Goal: Task Accomplishment & Management: Manage account settings

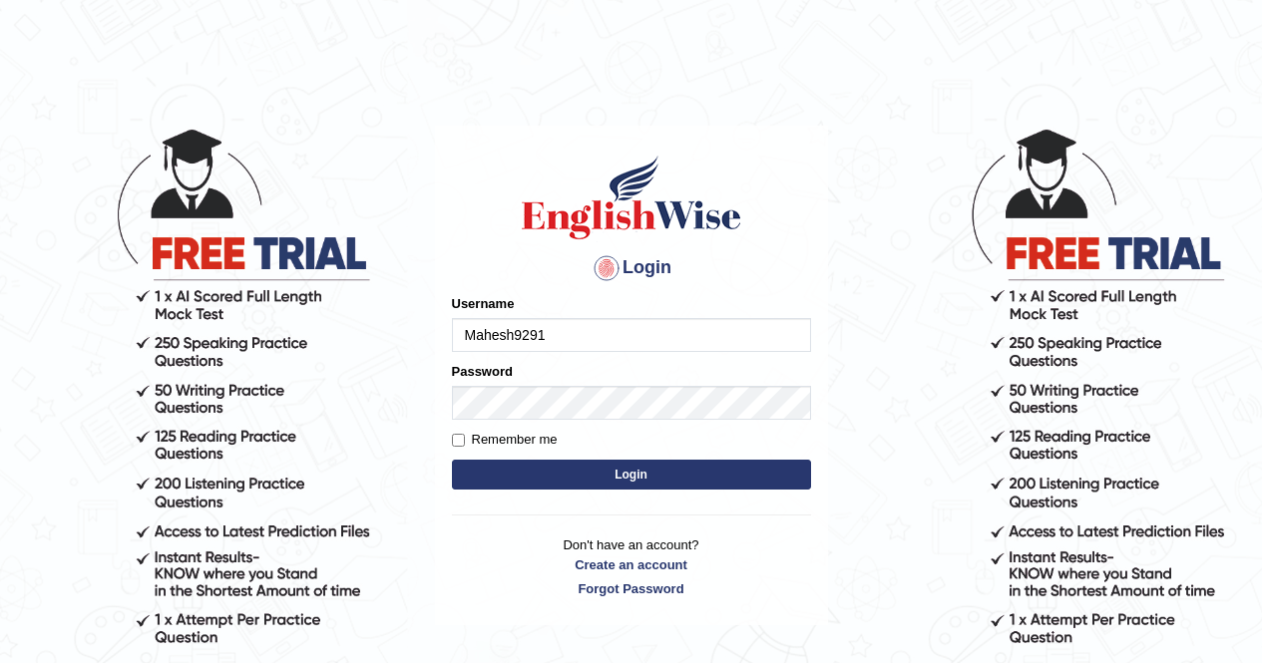
click at [622, 338] on input "Mahesh9291" at bounding box center [631, 335] width 359 height 34
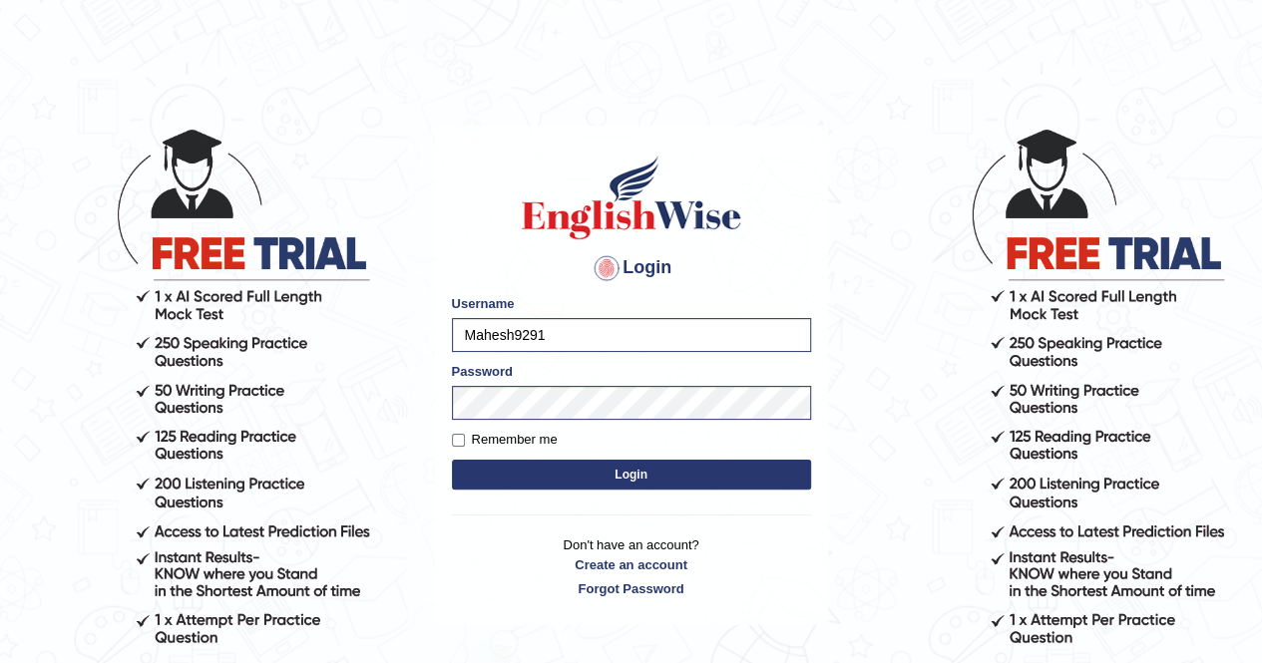
type input "abhi8867"
click at [593, 476] on button "Login" at bounding box center [631, 475] width 359 height 30
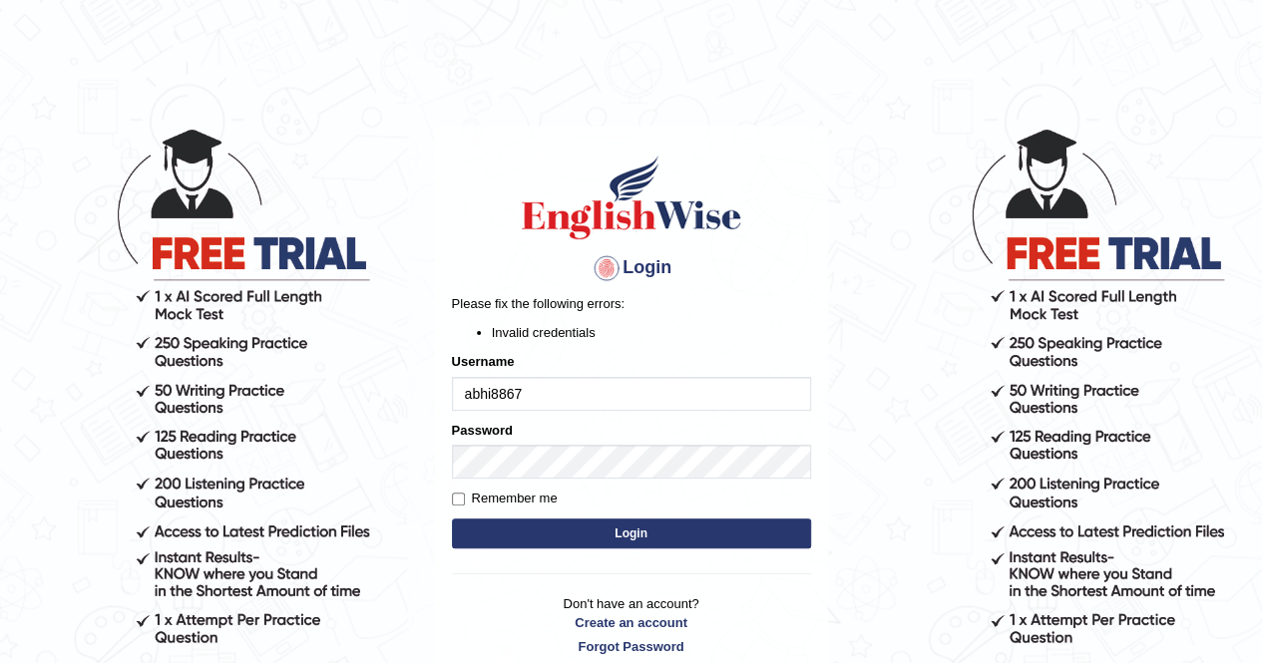
click at [393, 404] on body "Login Please fix the following errors: Invalid credentials Username abhi8867 Pa…" at bounding box center [631, 394] width 1262 height 663
click at [572, 532] on button "Login" at bounding box center [631, 534] width 359 height 30
click at [391, 457] on body "Login Please fix the following errors: Invalid credentials Username abhi8867 Pa…" at bounding box center [631, 394] width 1262 height 663
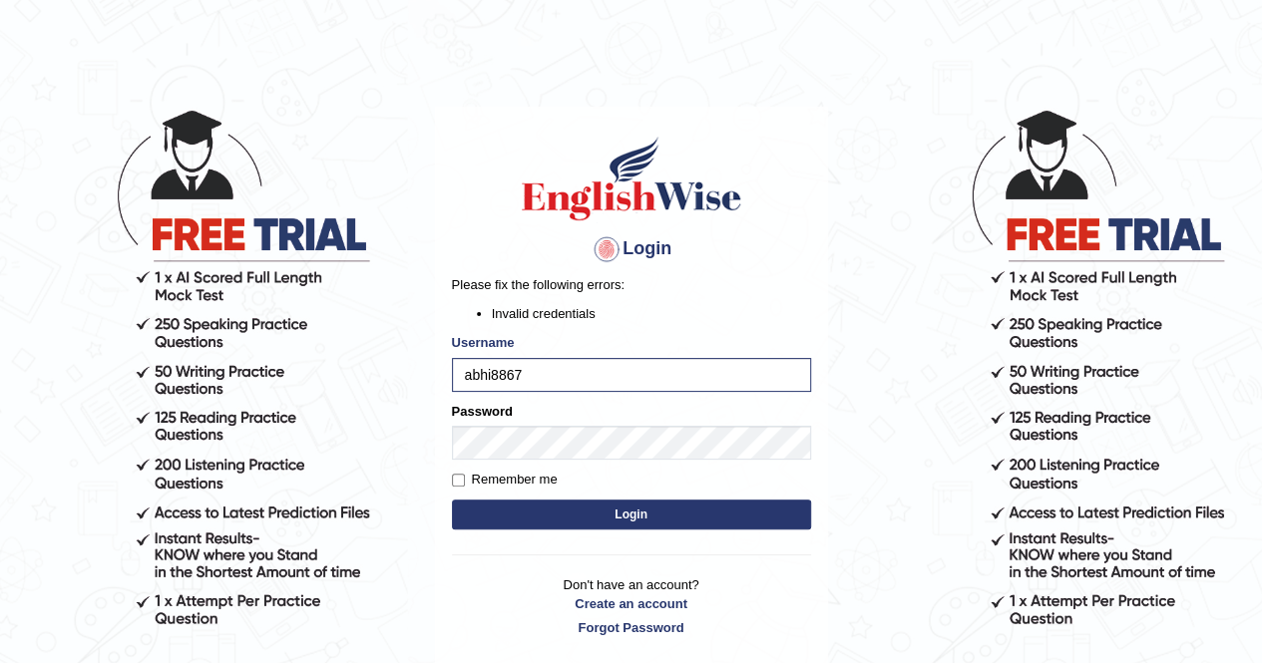
scroll to position [11, 0]
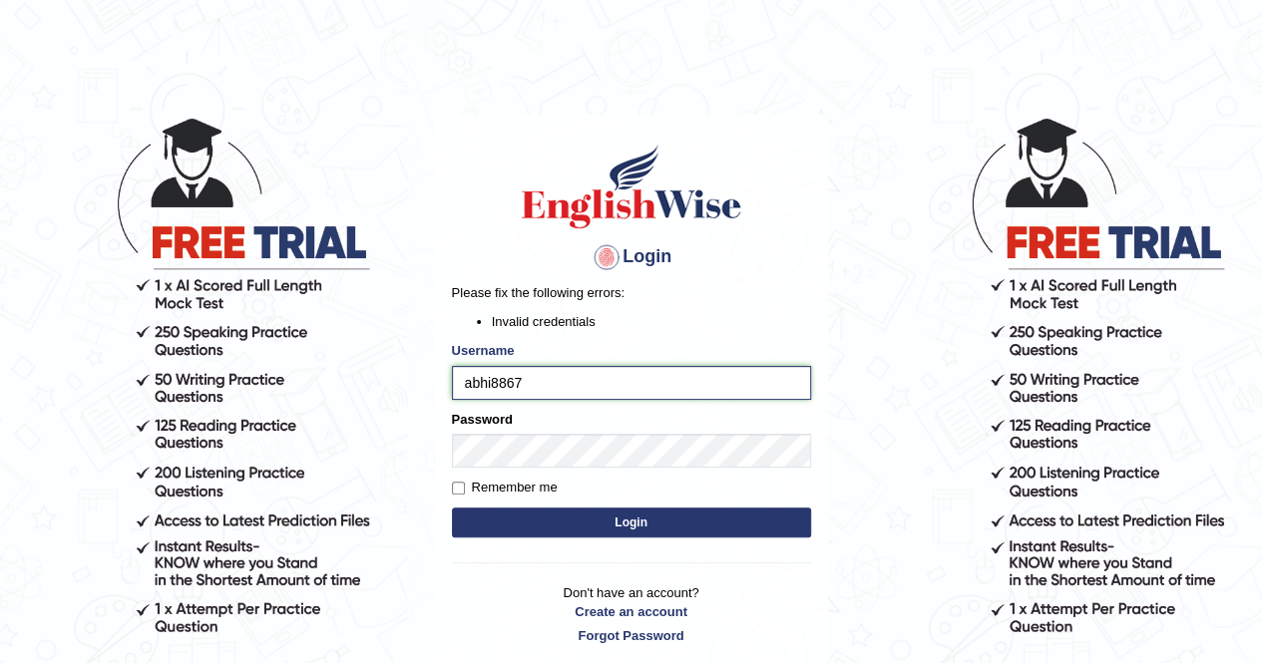
click at [566, 368] on input "abhi8867" at bounding box center [631, 383] width 359 height 34
type input "Mahesh9291"
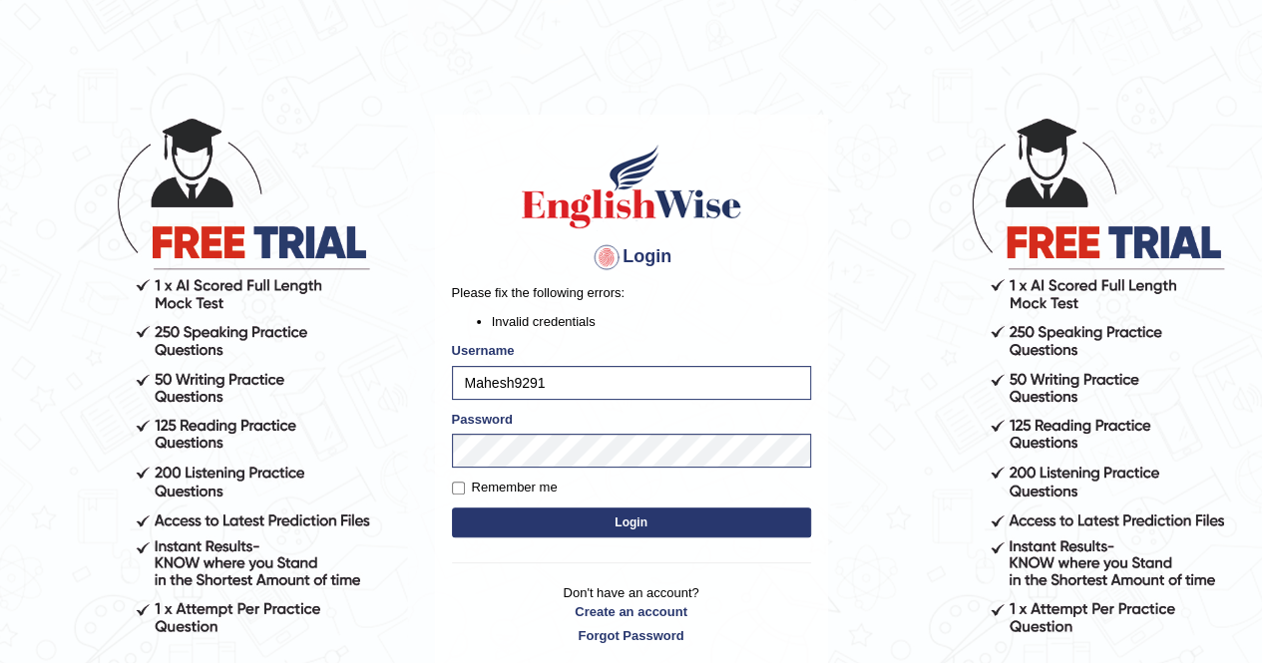
click at [588, 520] on button "Login" at bounding box center [631, 523] width 359 height 30
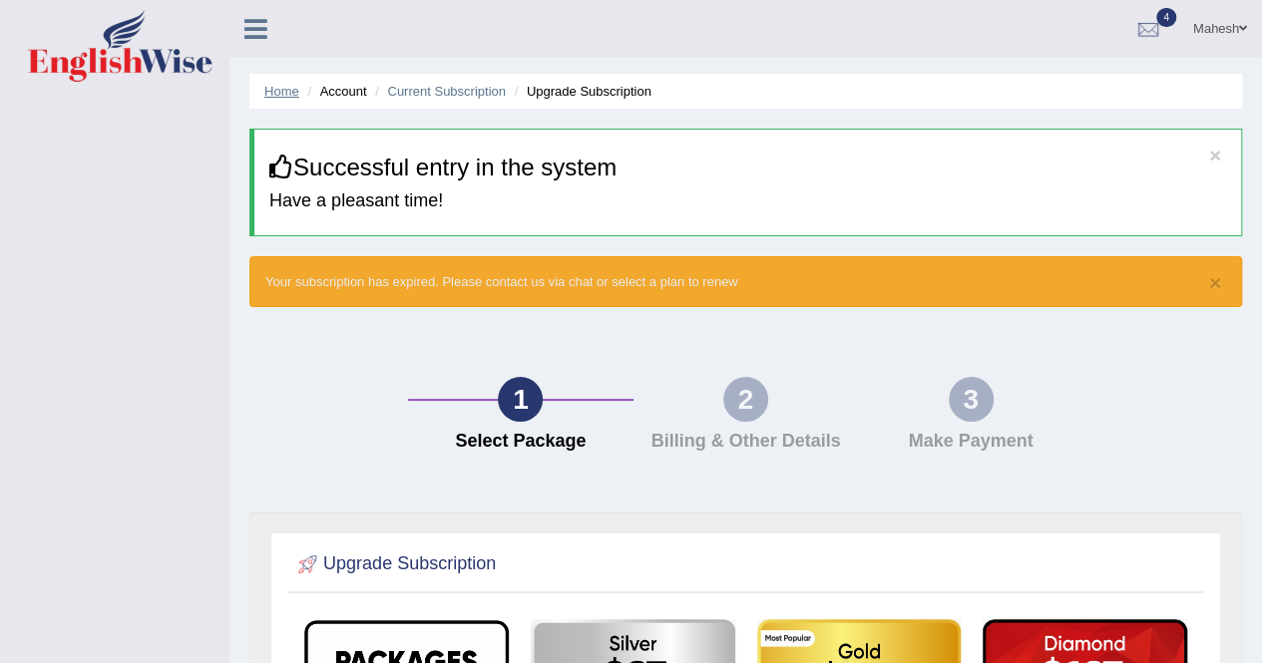
click at [281, 93] on link "Home" at bounding box center [281, 91] width 35 height 15
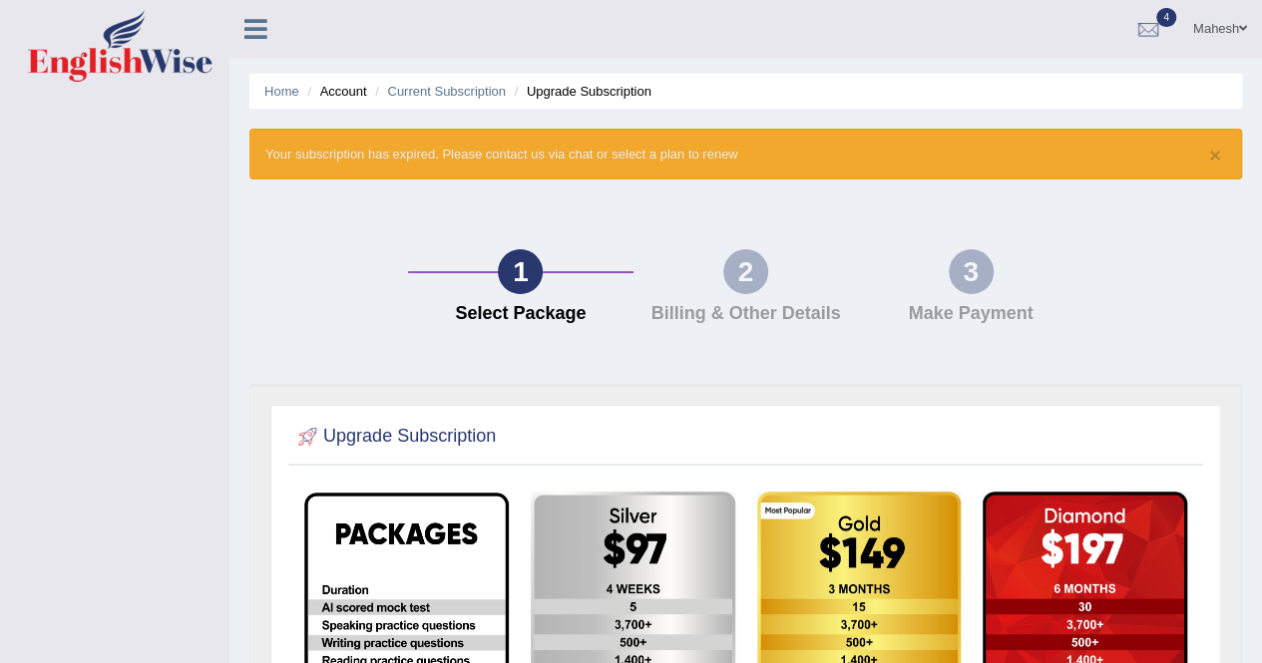
click at [254, 40] on icon at bounding box center [255, 29] width 23 height 26
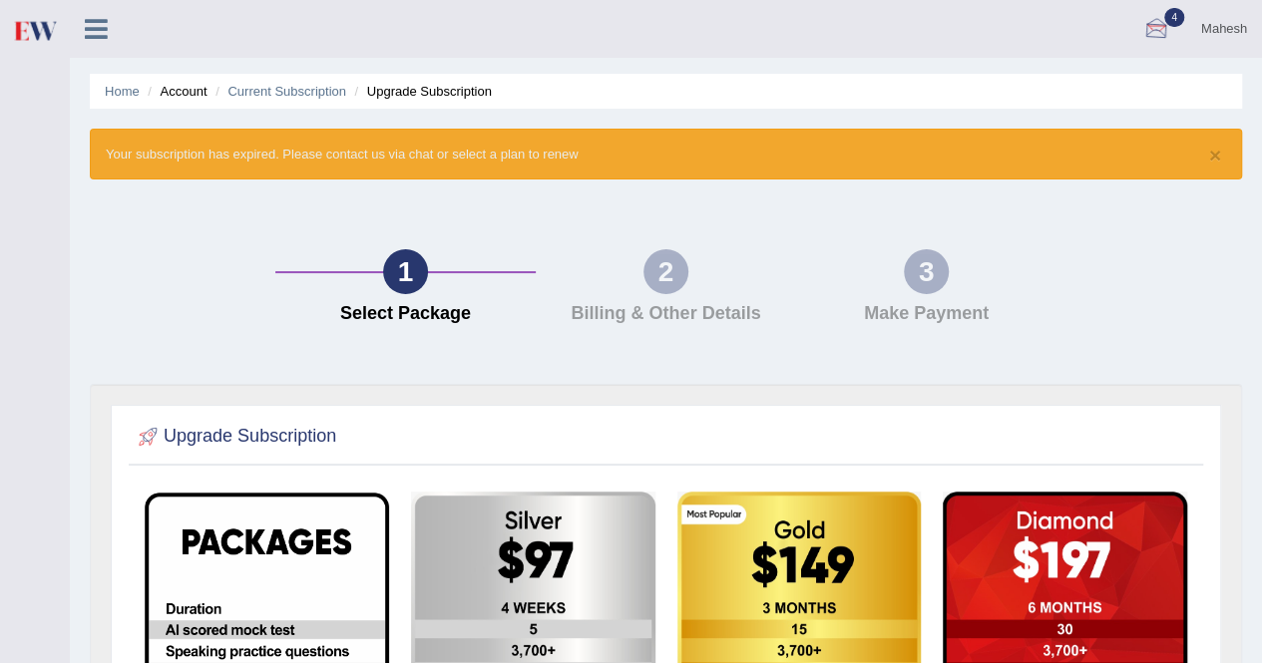
click at [1153, 32] on div at bounding box center [1156, 30] width 30 height 30
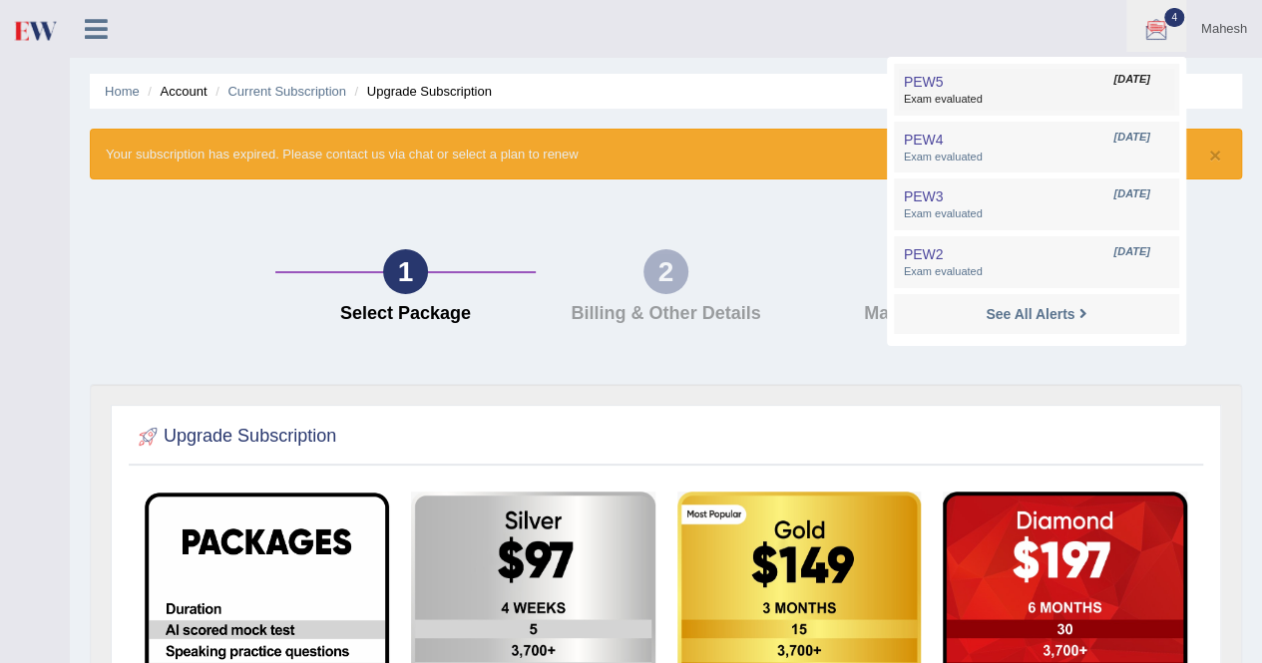
click at [989, 86] on link "PEW5 Jun 9, 2025 Exam evaluated" at bounding box center [1036, 90] width 275 height 42
